Goal: Transaction & Acquisition: Register for event/course

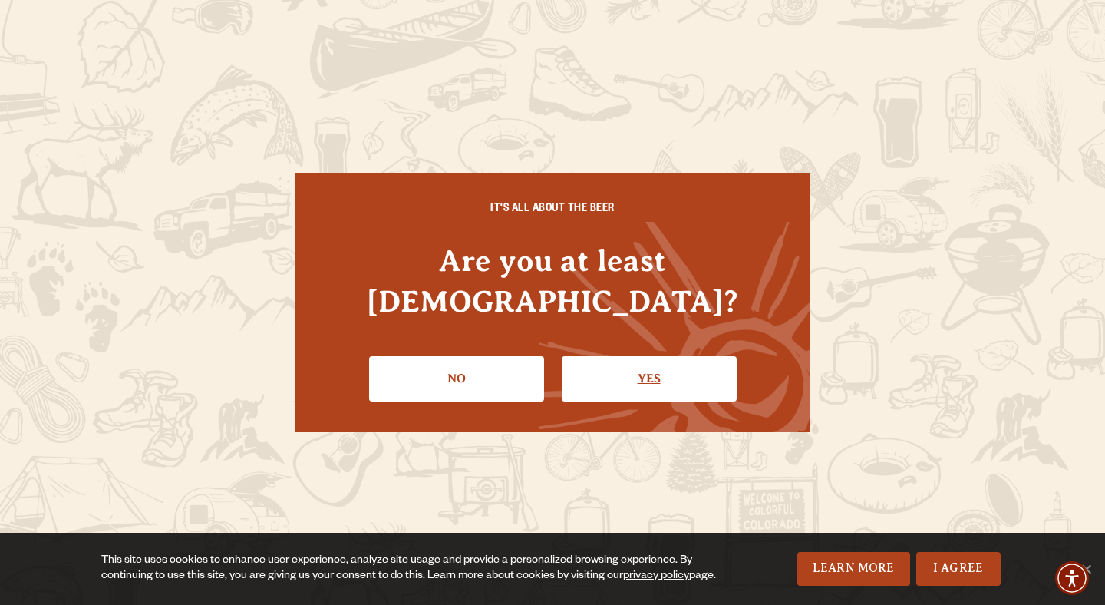
click at [593, 356] on link "Yes" at bounding box center [649, 378] width 175 height 45
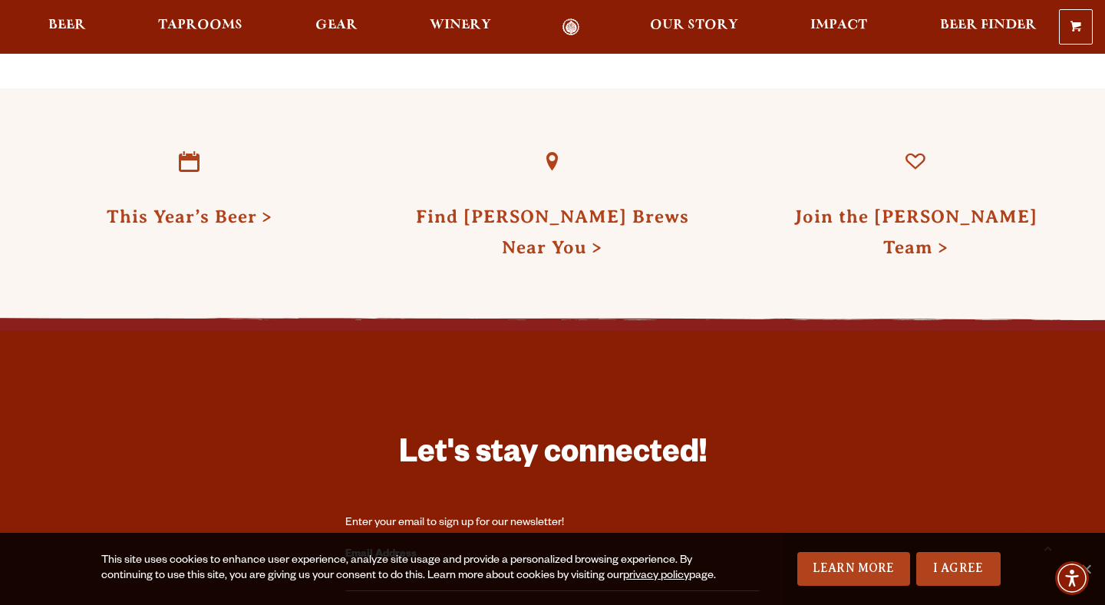
scroll to position [4022, 0]
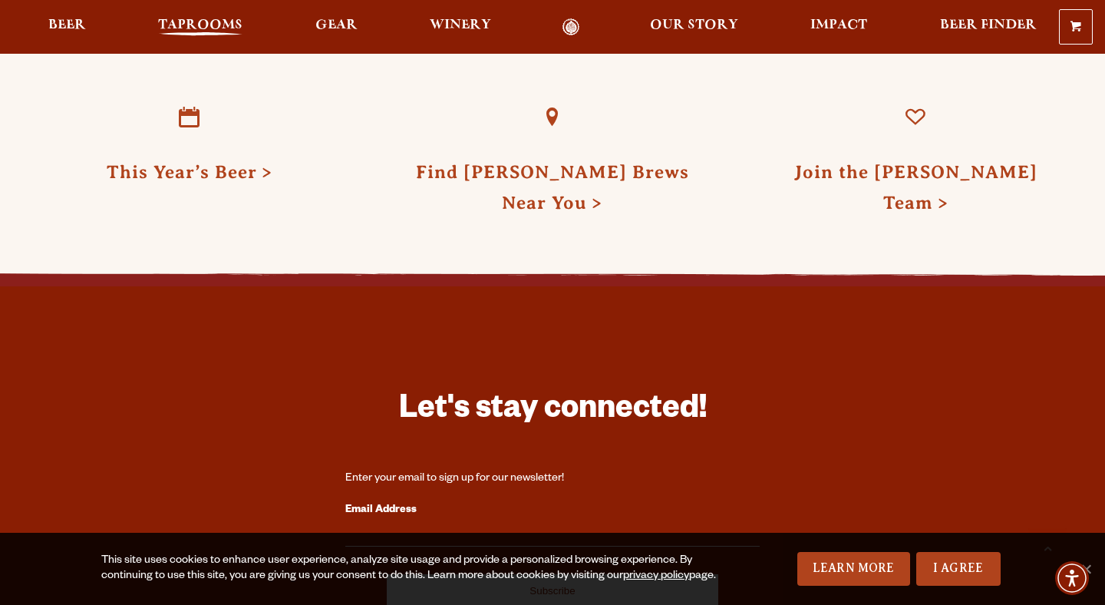
click at [189, 30] on span "Taprooms" at bounding box center [200, 25] width 84 height 12
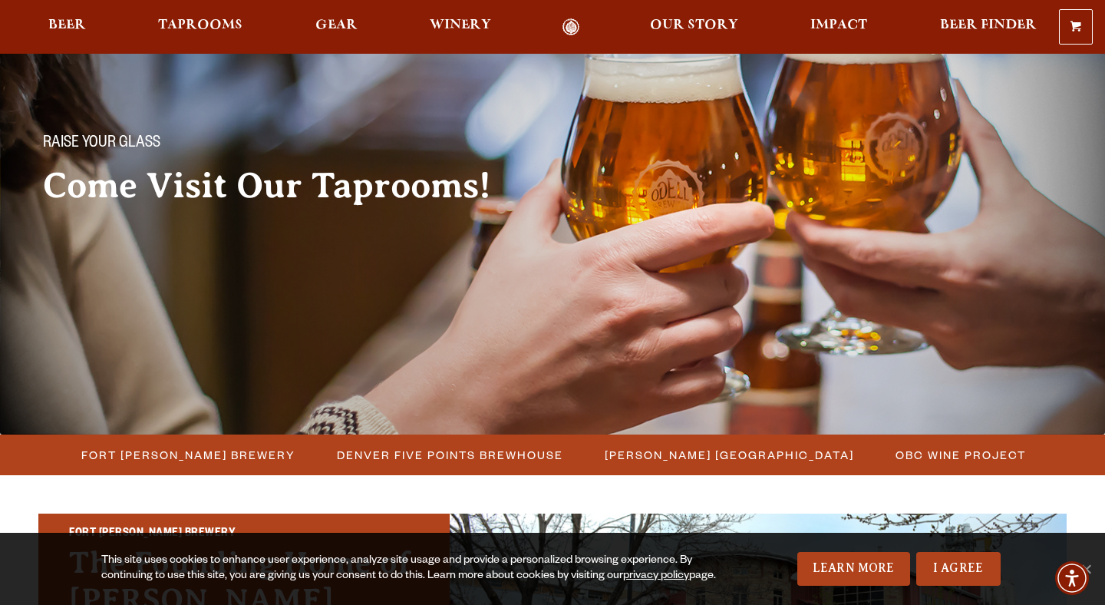
scroll to position [123, 0]
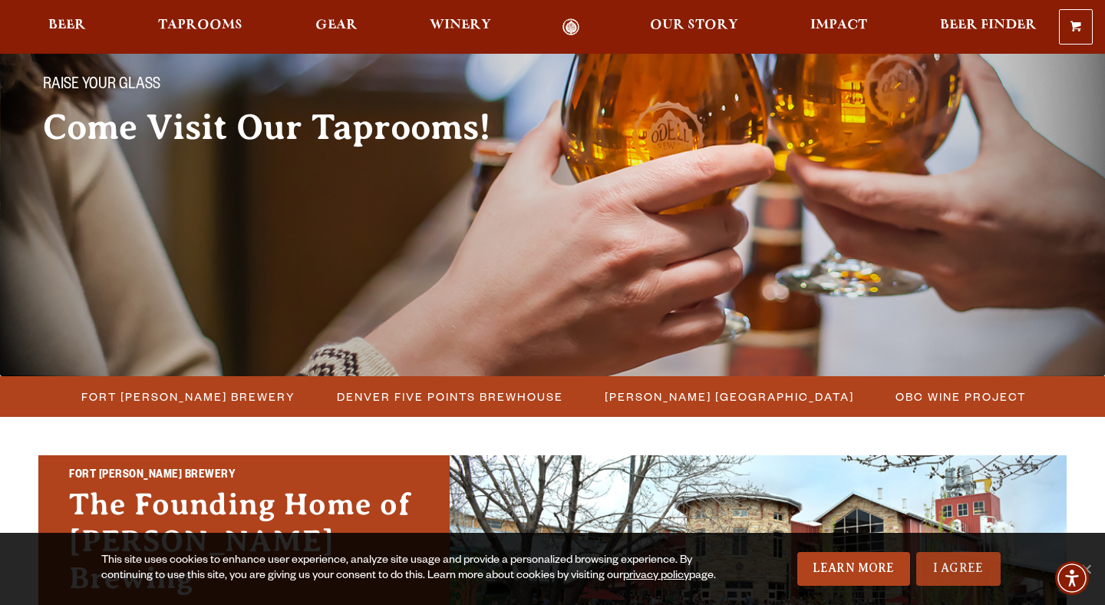
click at [978, 571] on link "I Agree" at bounding box center [958, 569] width 84 height 34
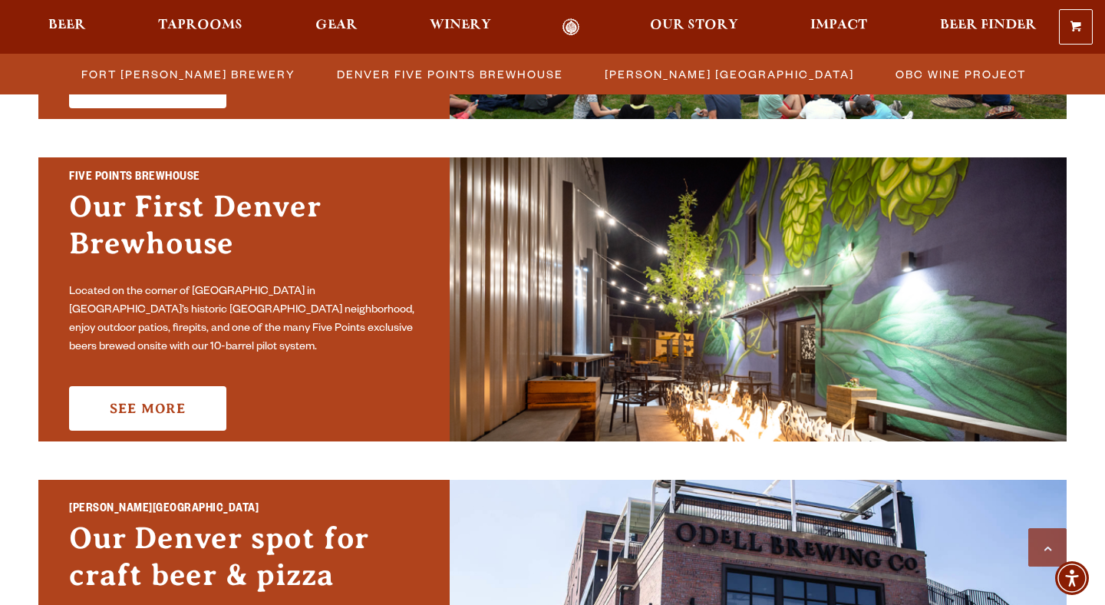
scroll to position [738, 0]
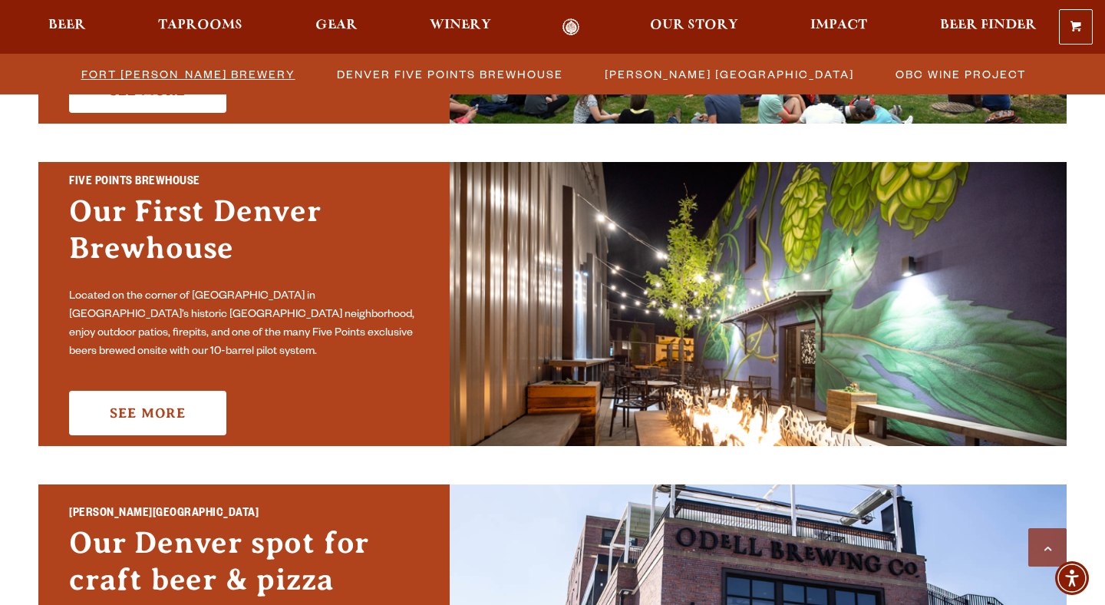
click at [139, 78] on span "Fort [PERSON_NAME] Brewery" at bounding box center [188, 74] width 214 height 22
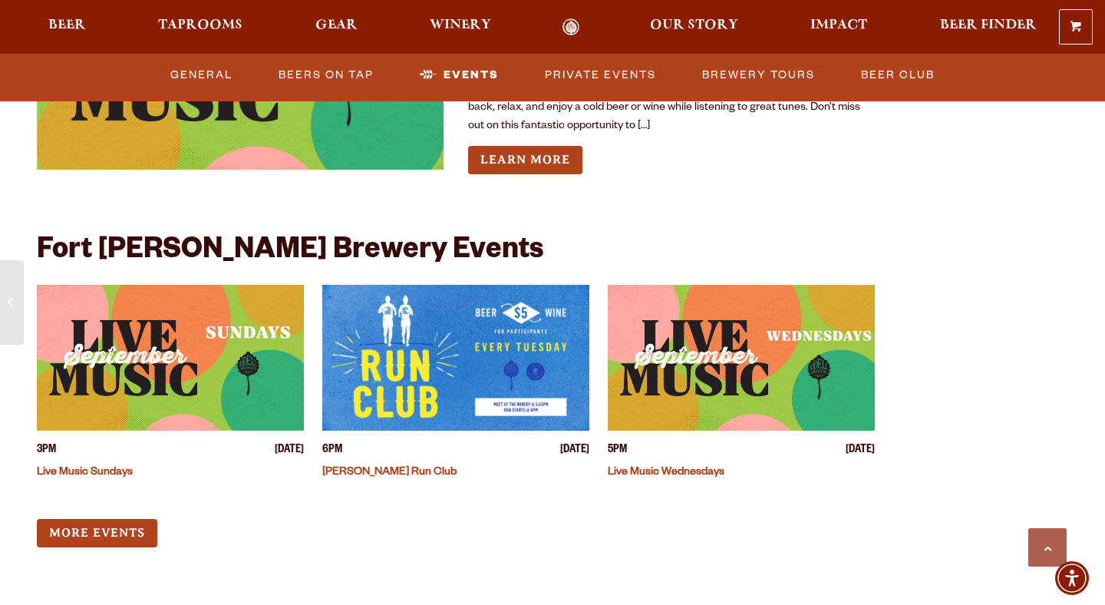
scroll to position [3667, 0]
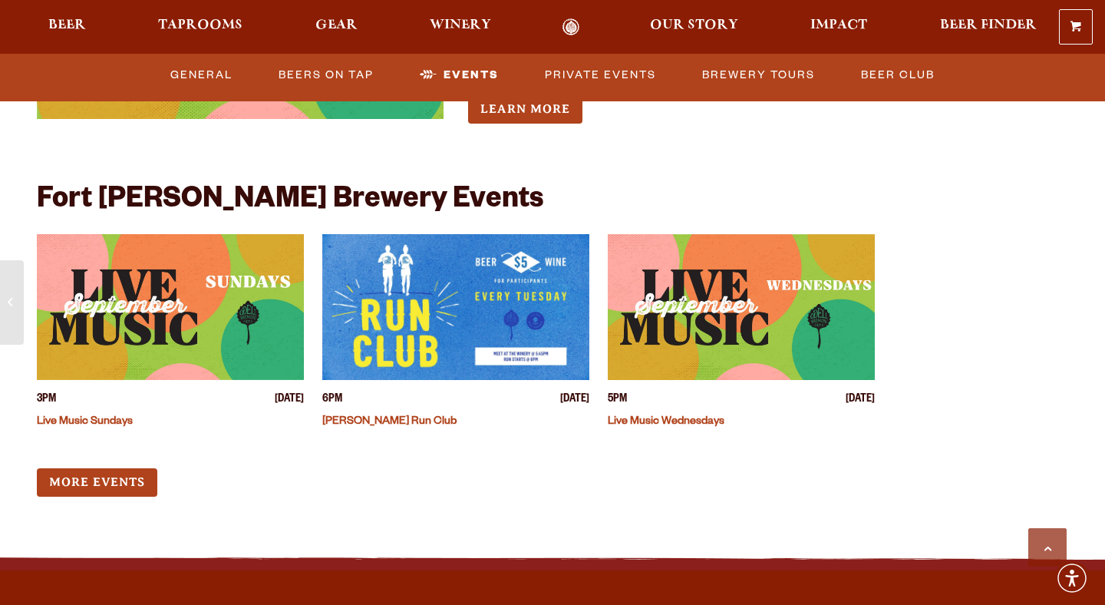
click at [782, 311] on img "View event details" at bounding box center [741, 307] width 267 height 146
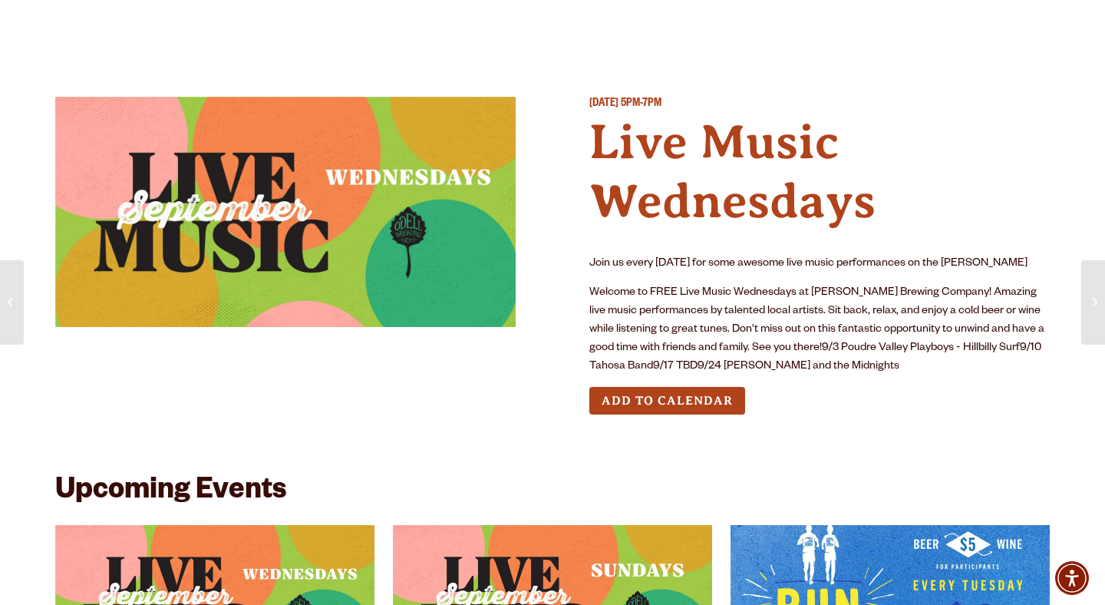
click at [706, 396] on button "Add to Calendar" at bounding box center [667, 401] width 156 height 28
